Goal: Transaction & Acquisition: Purchase product/service

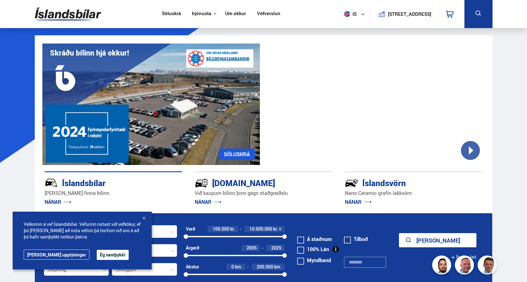
click at [144, 219] on div at bounding box center [144, 219] width 6 height 6
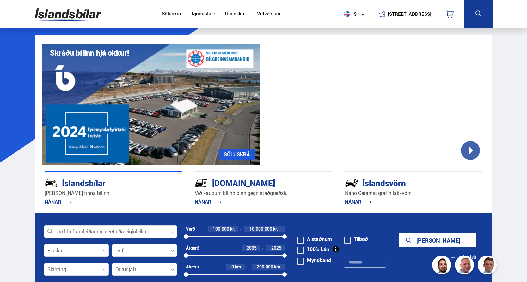
click at [468, 152] on div at bounding box center [375, 105] width 217 height 122
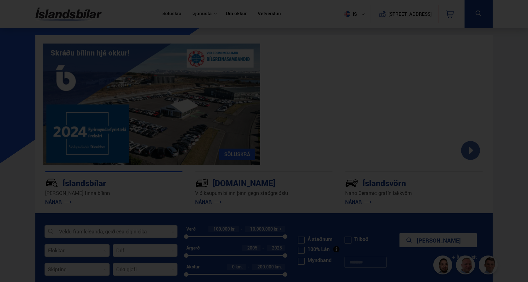
click at [512, 127] on div at bounding box center [264, 141] width 528 height 282
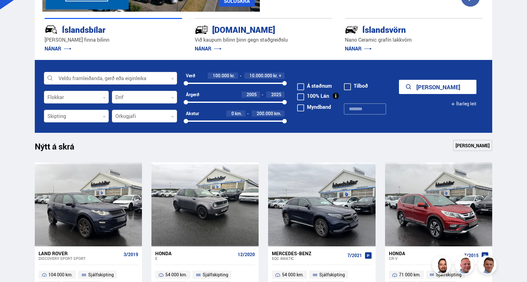
scroll to position [158, 0]
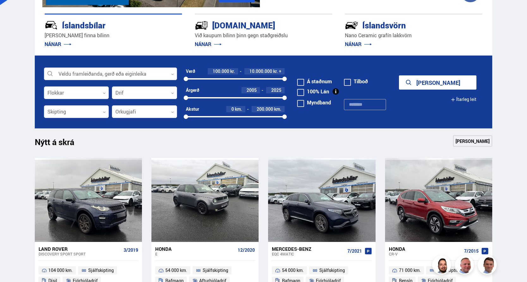
click at [107, 72] on div at bounding box center [110, 74] width 133 height 13
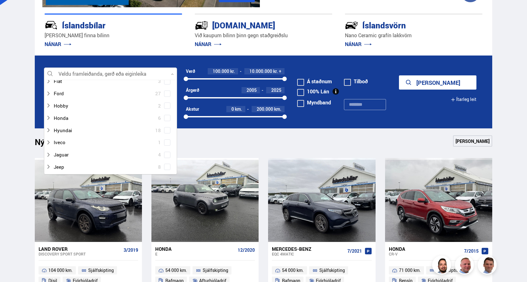
scroll to position [126, 0]
click at [47, 130] on icon at bounding box center [48, 130] width 5 height 5
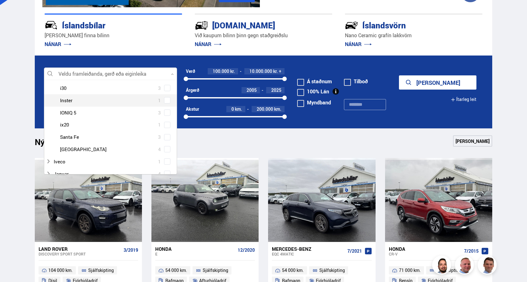
scroll to position [221, 0]
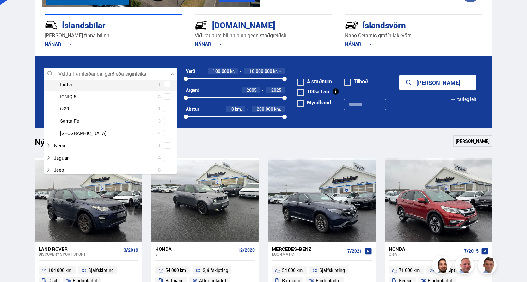
click at [166, 85] on span at bounding box center [167, 84] width 3 height 3
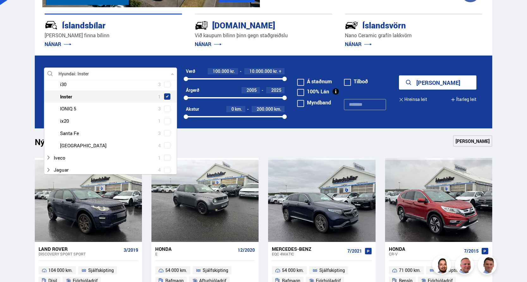
scroll to position [233, 0]
click at [440, 81] on button "Sýna 1 bíla" at bounding box center [437, 82] width 77 height 14
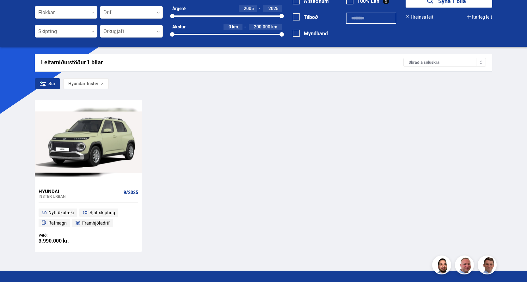
scroll to position [63, 0]
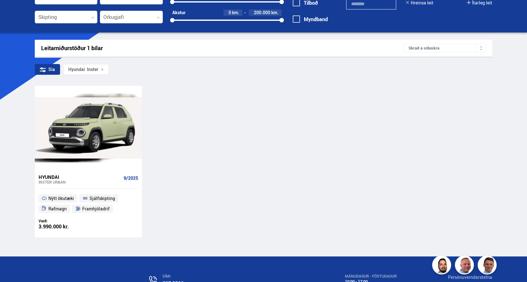
click at [50, 176] on div "Hyundai" at bounding box center [80, 177] width 82 height 6
